Goal: Task Accomplishment & Management: Manage account settings

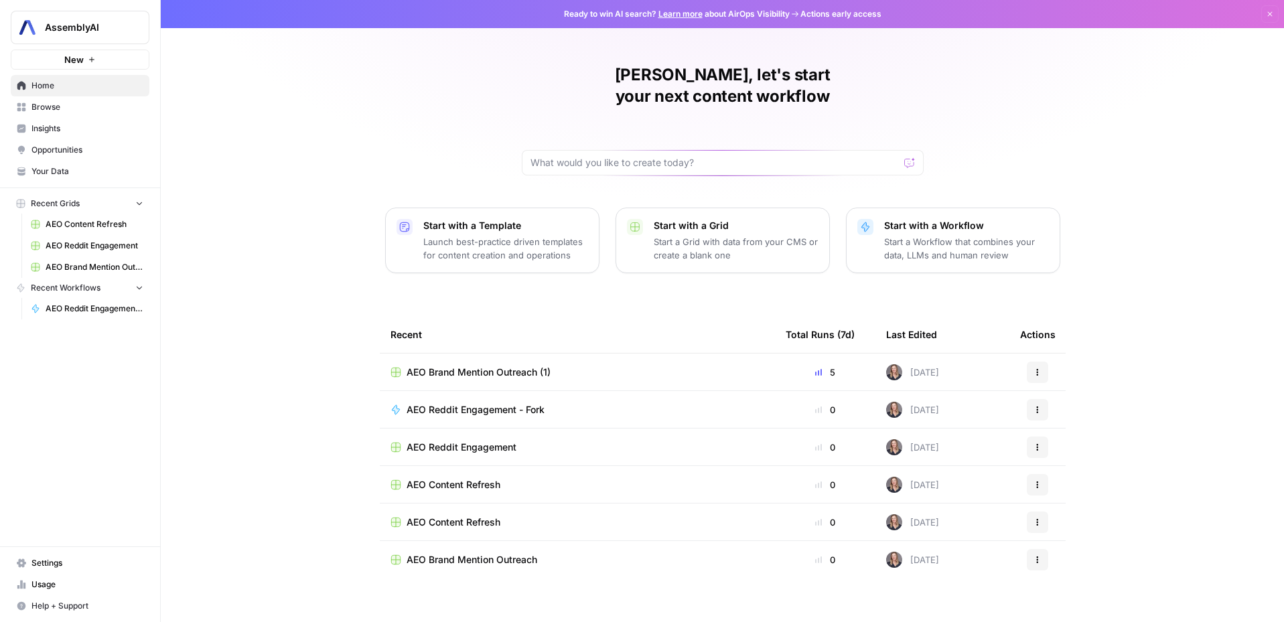
click at [42, 153] on span "Opportunities" at bounding box center [87, 150] width 112 height 12
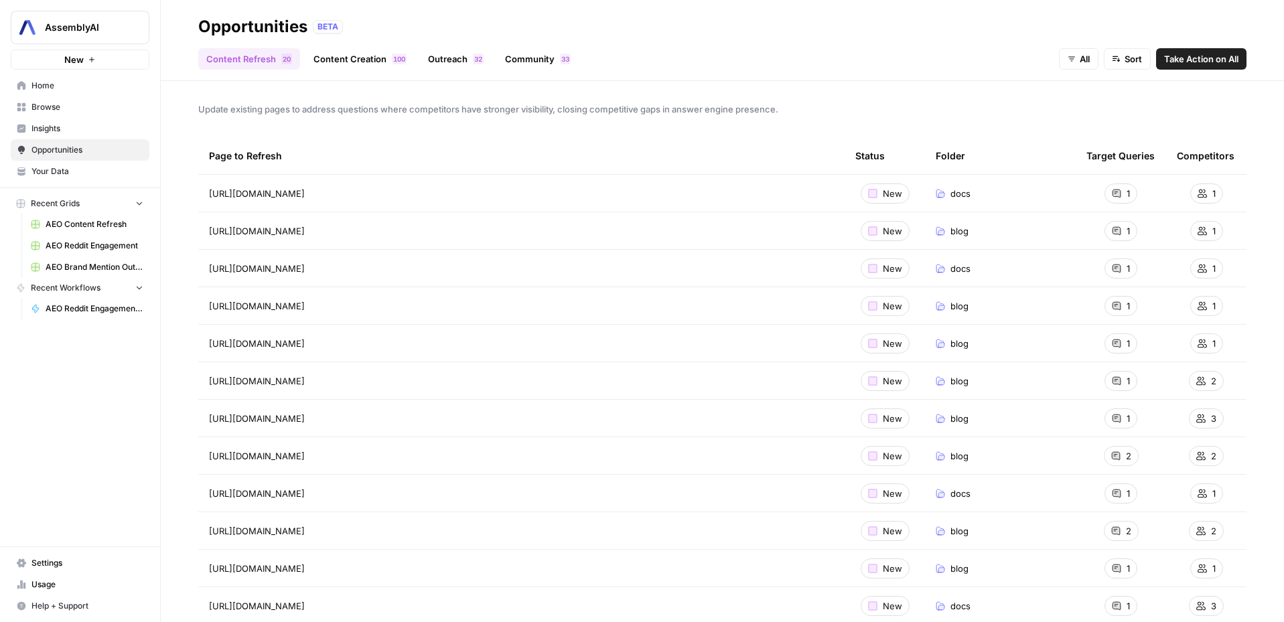
click at [532, 56] on link "Community 3 3" at bounding box center [538, 58] width 82 height 21
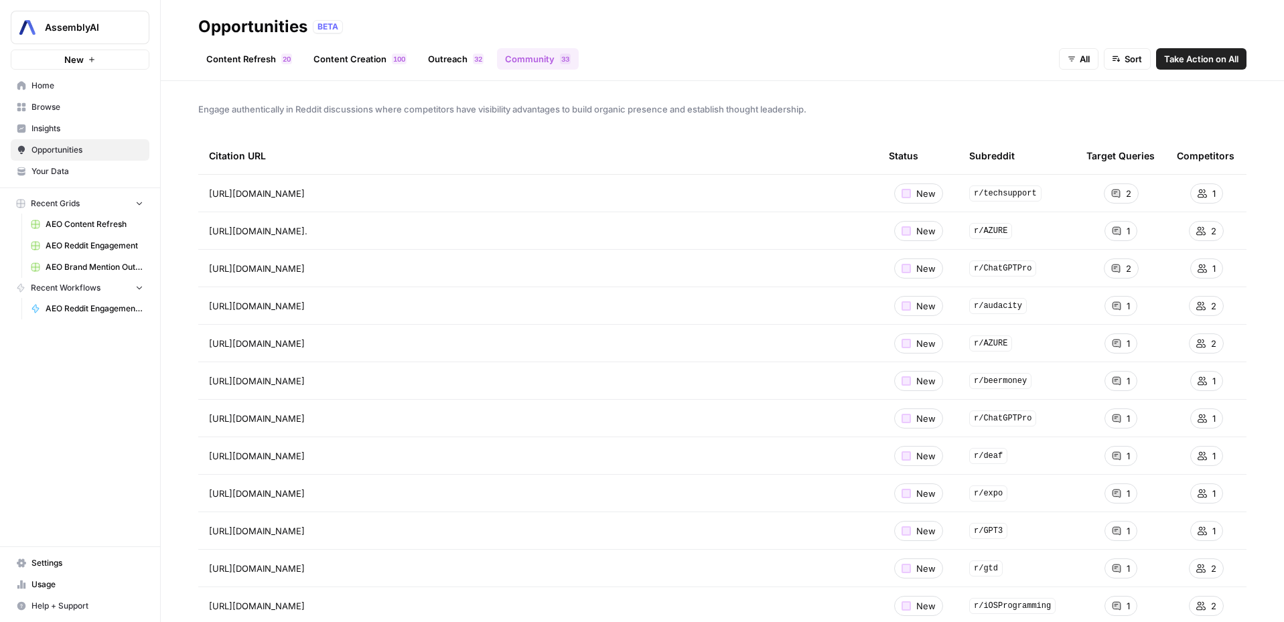
click at [66, 559] on span "Settings" at bounding box center [87, 563] width 112 height 12
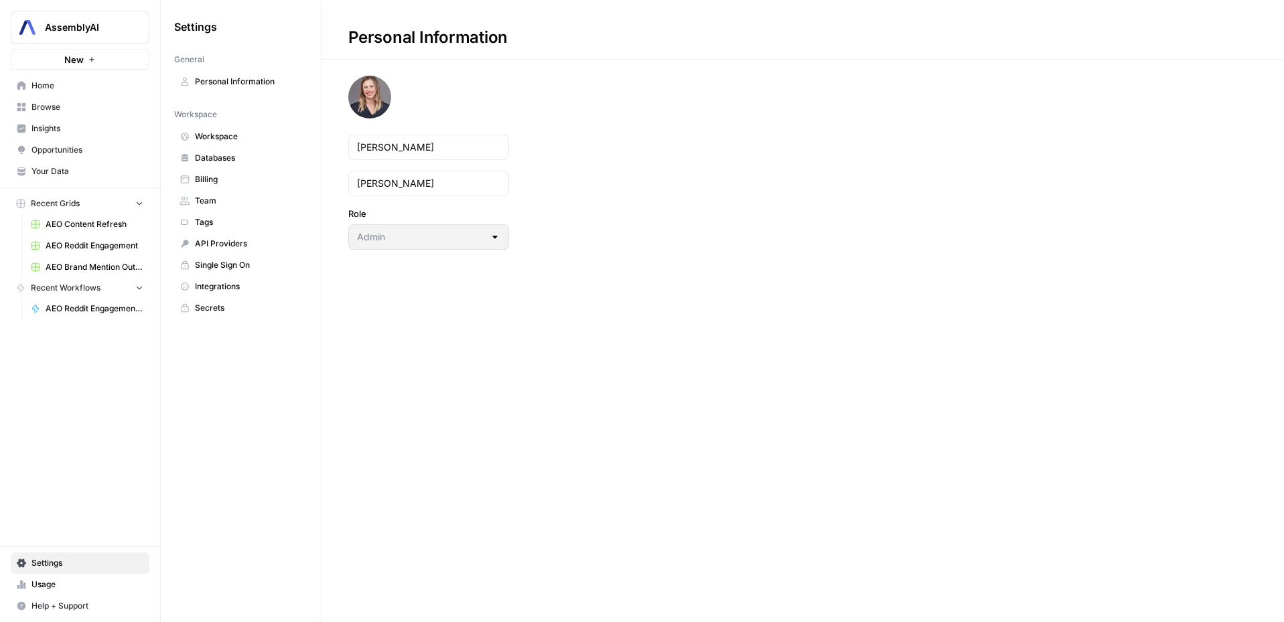
click at [230, 200] on span "Team" at bounding box center [248, 201] width 106 height 12
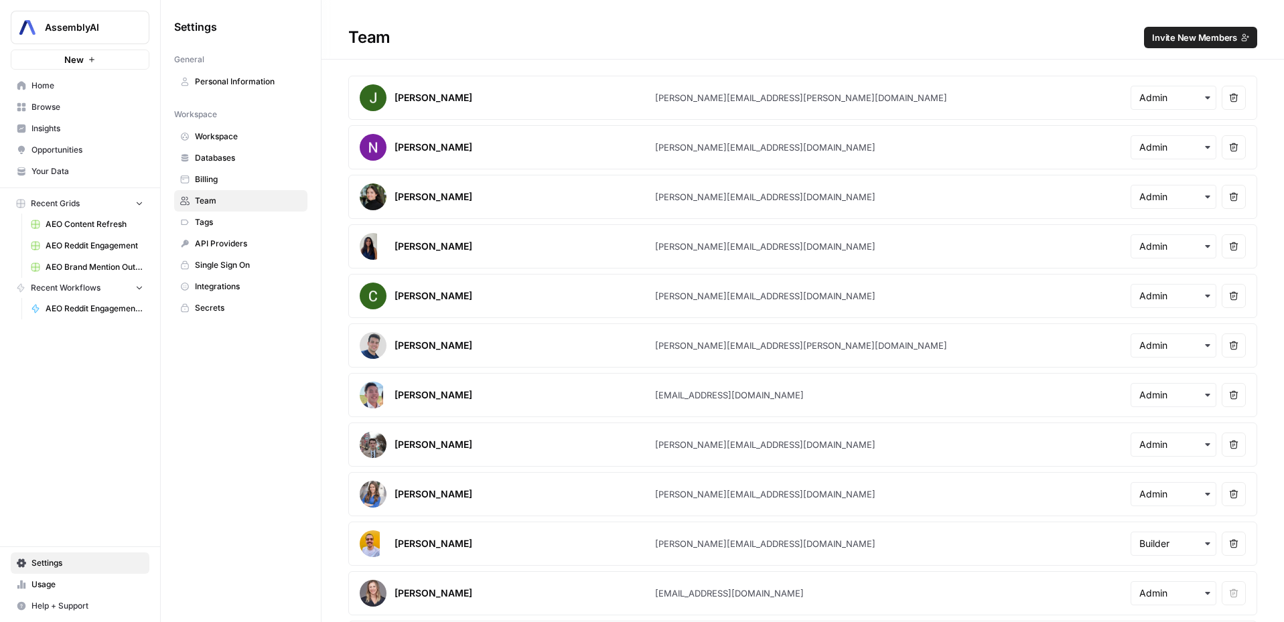
click at [1183, 33] on span "Invite New Members" at bounding box center [1194, 37] width 85 height 13
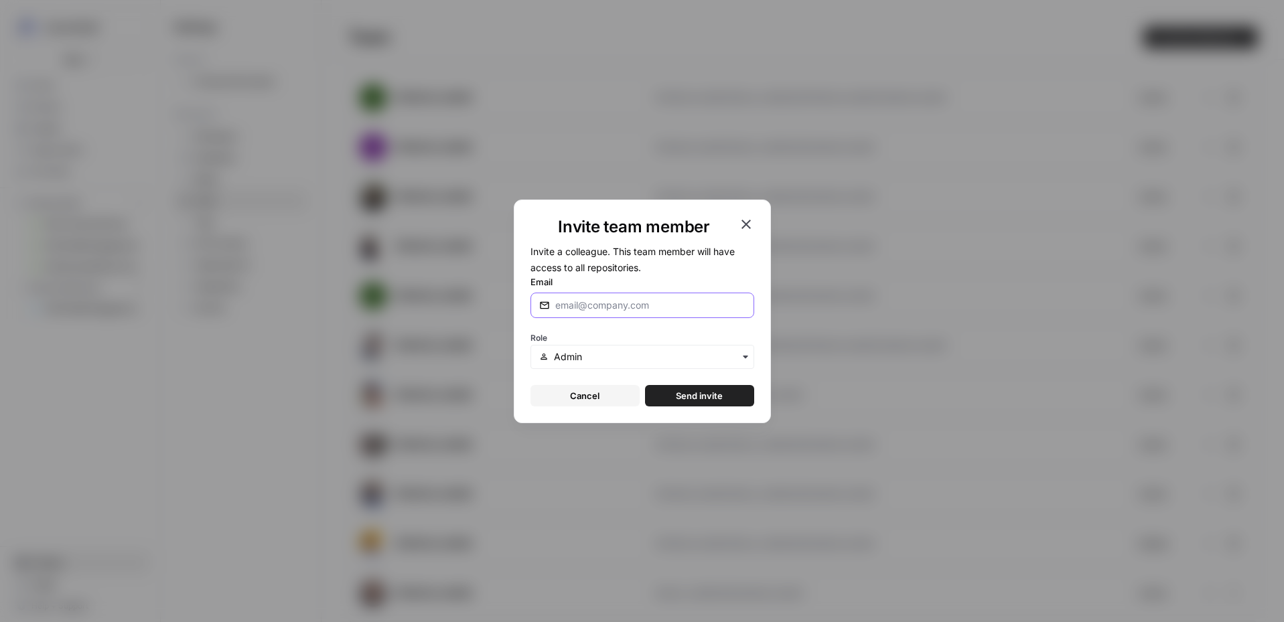
click at [662, 303] on input "Email" at bounding box center [650, 305] width 190 height 13
type input "[EMAIL_ADDRESS][DOMAIN_NAME]"
click at [666, 353] on input "text" at bounding box center [649, 356] width 191 height 13
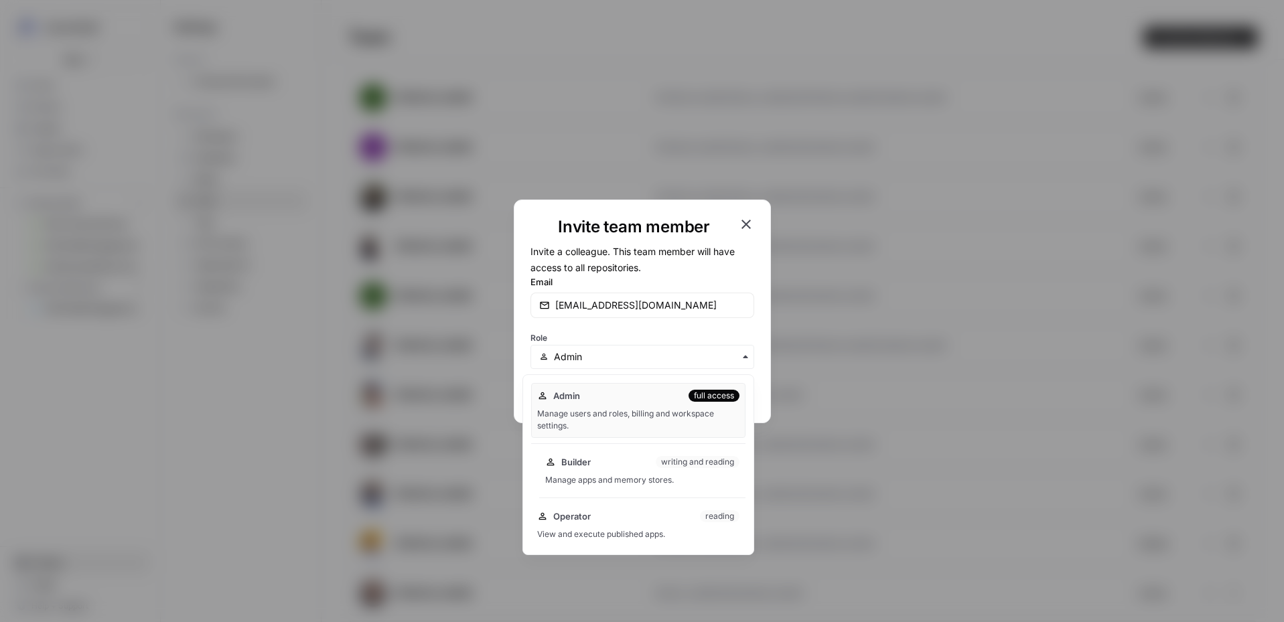
click at [657, 459] on div "writing and reading" at bounding box center [698, 462] width 84 height 12
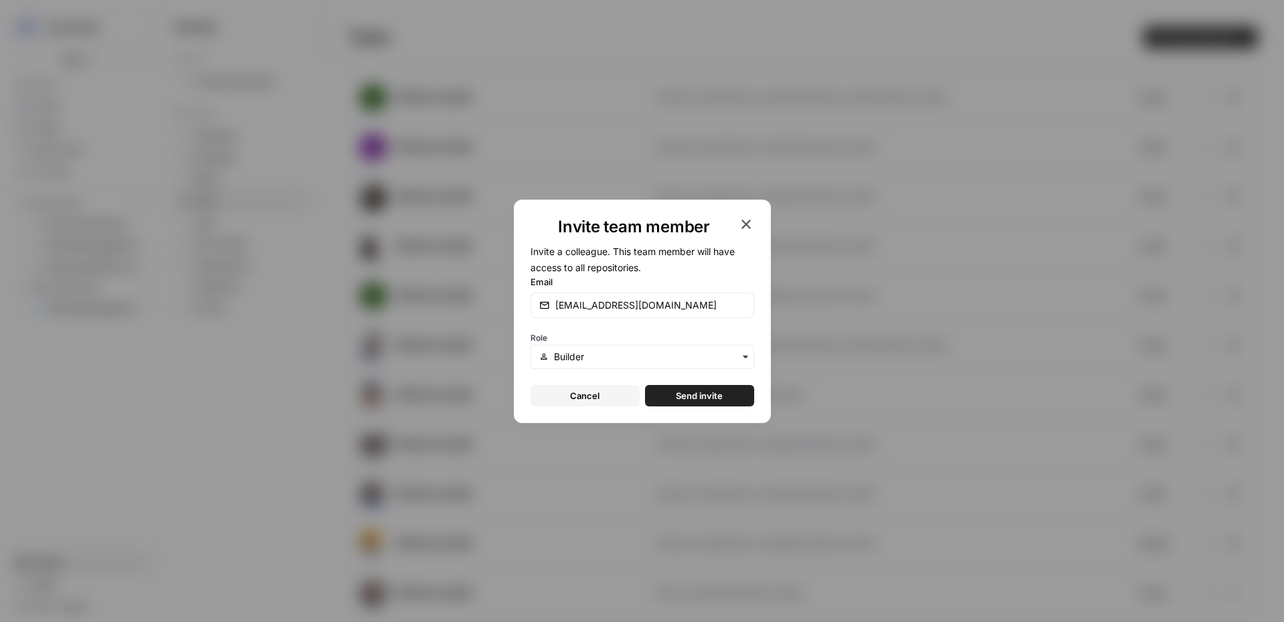
click at [705, 394] on span "Send invite" at bounding box center [699, 395] width 47 height 13
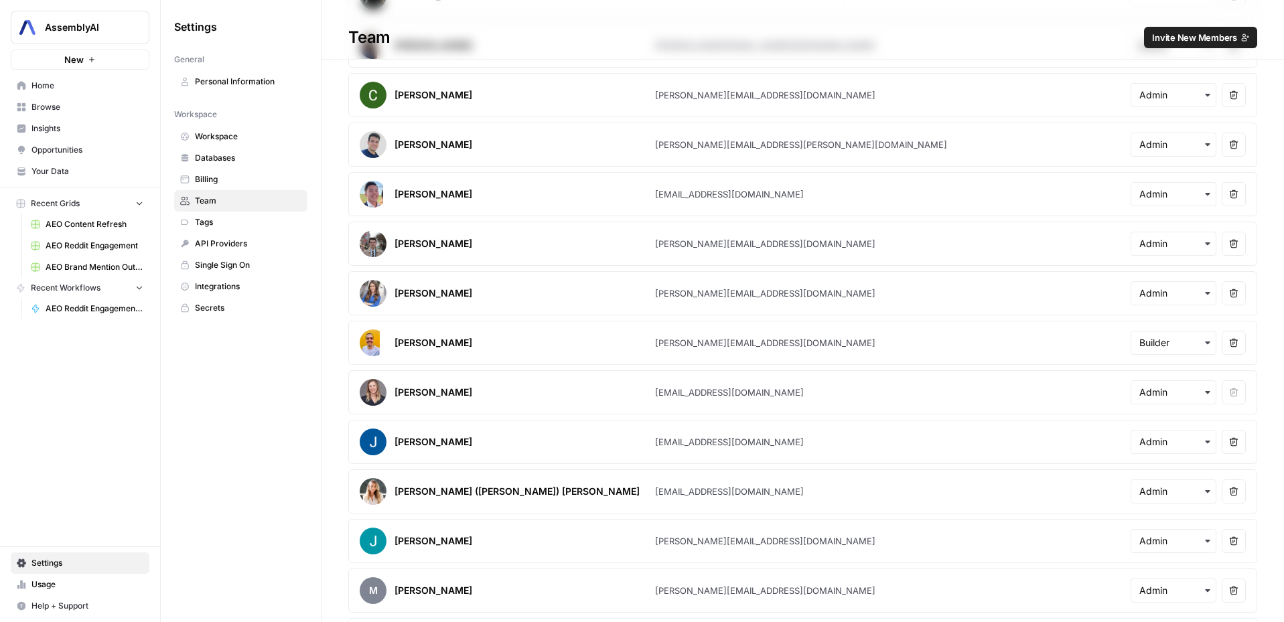
scroll to position [246, 0]
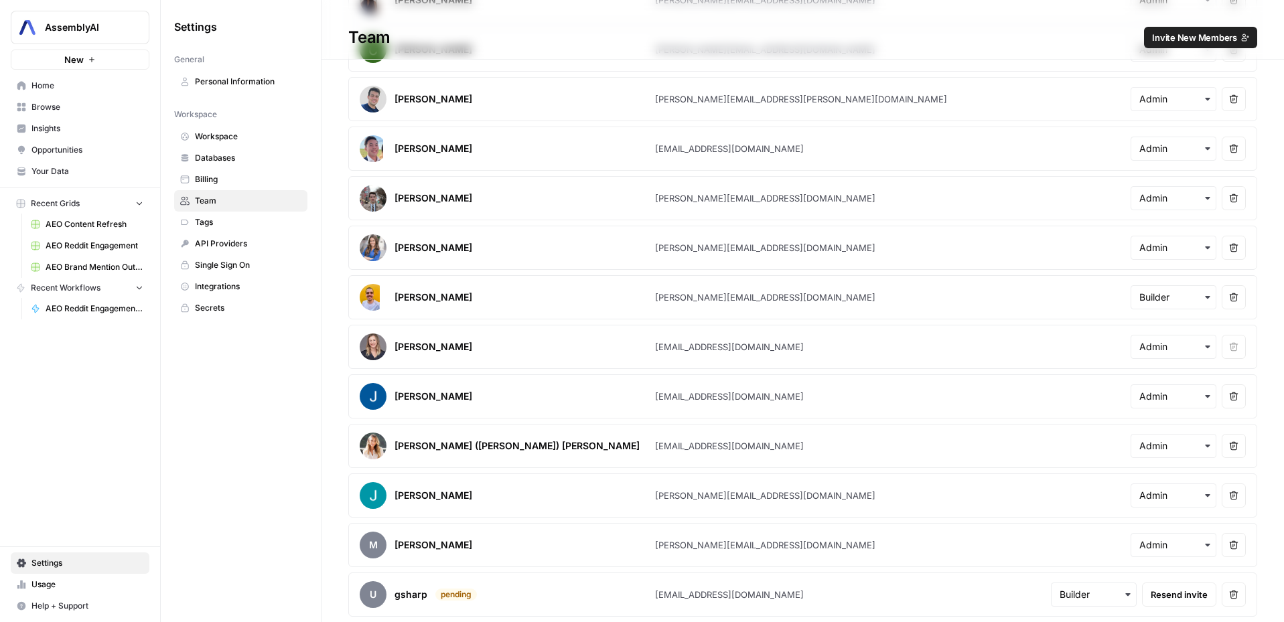
click at [1151, 552] on div "button" at bounding box center [1173, 545] width 86 height 24
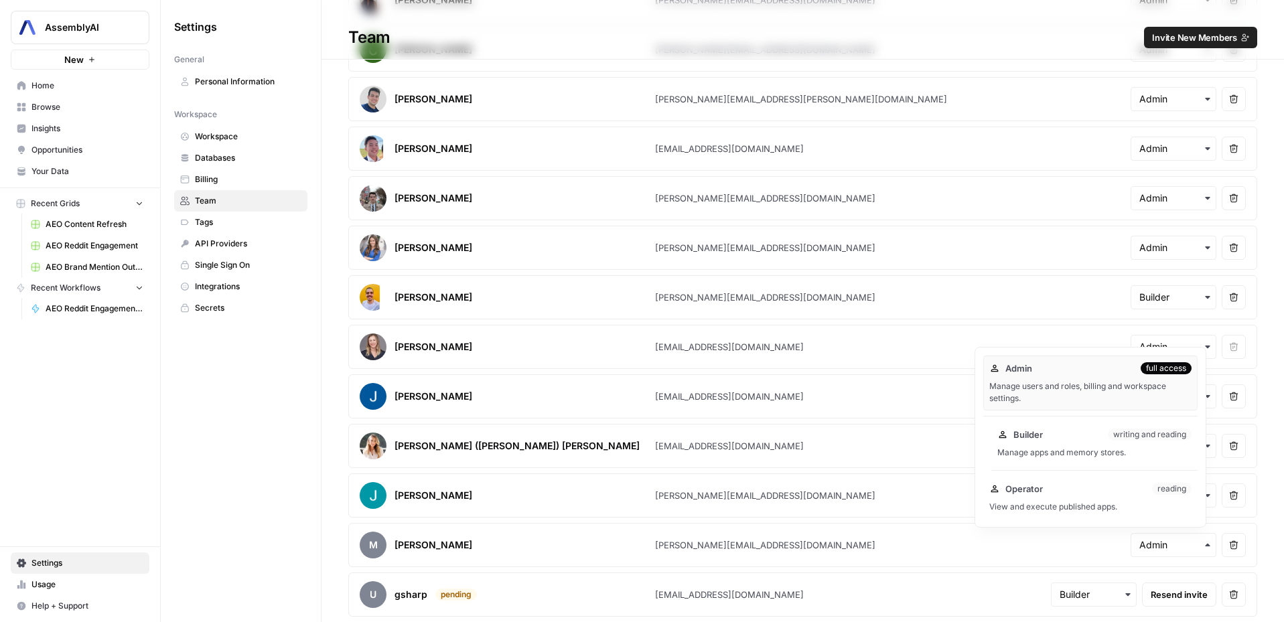
click at [1064, 449] on div "Manage apps and memory stores." at bounding box center [1094, 453] width 194 height 12
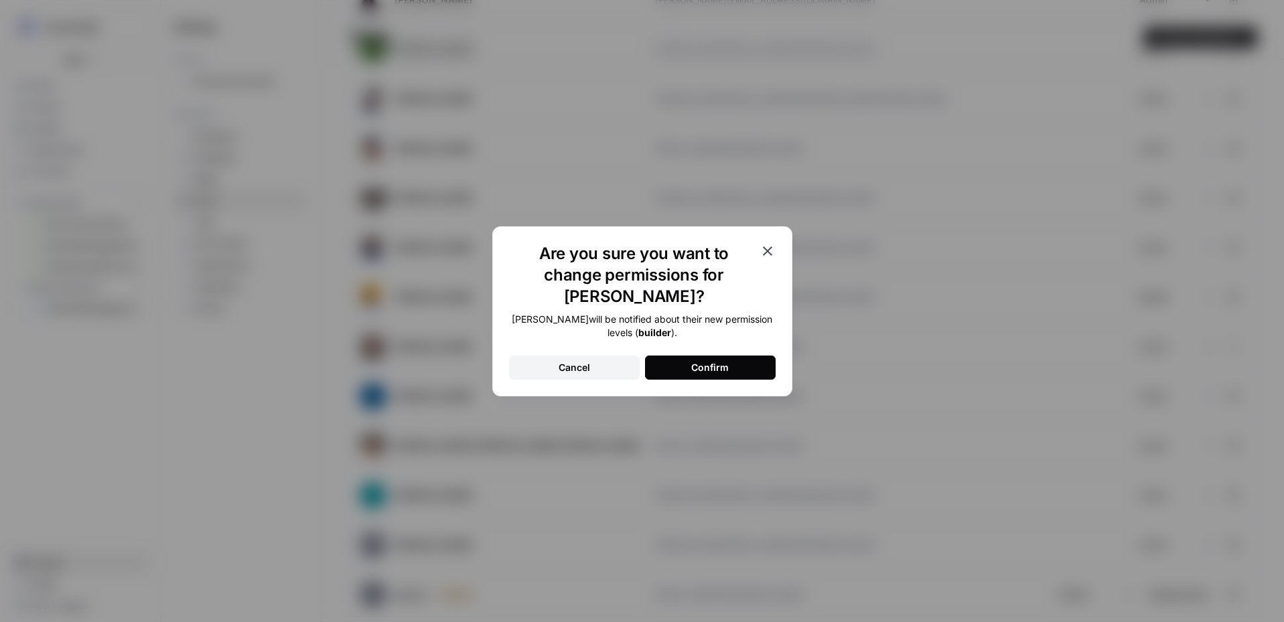
click at [765, 259] on icon "button" at bounding box center [767, 251] width 16 height 16
